Goal: Check status: Check status

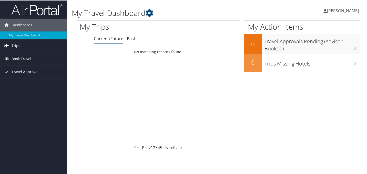
click at [16, 46] on span "Trips" at bounding box center [16, 45] width 9 height 13
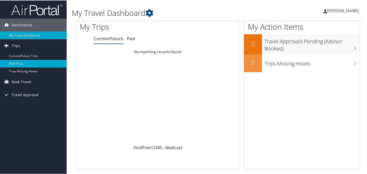
click at [33, 63] on link "Past Trips" at bounding box center [33, 64] width 67 height 8
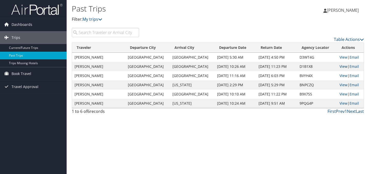
click at [342, 66] on link "View" at bounding box center [344, 66] width 8 height 5
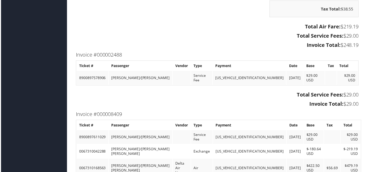
scroll to position [997, 0]
